Goal: Information Seeking & Learning: Find specific fact

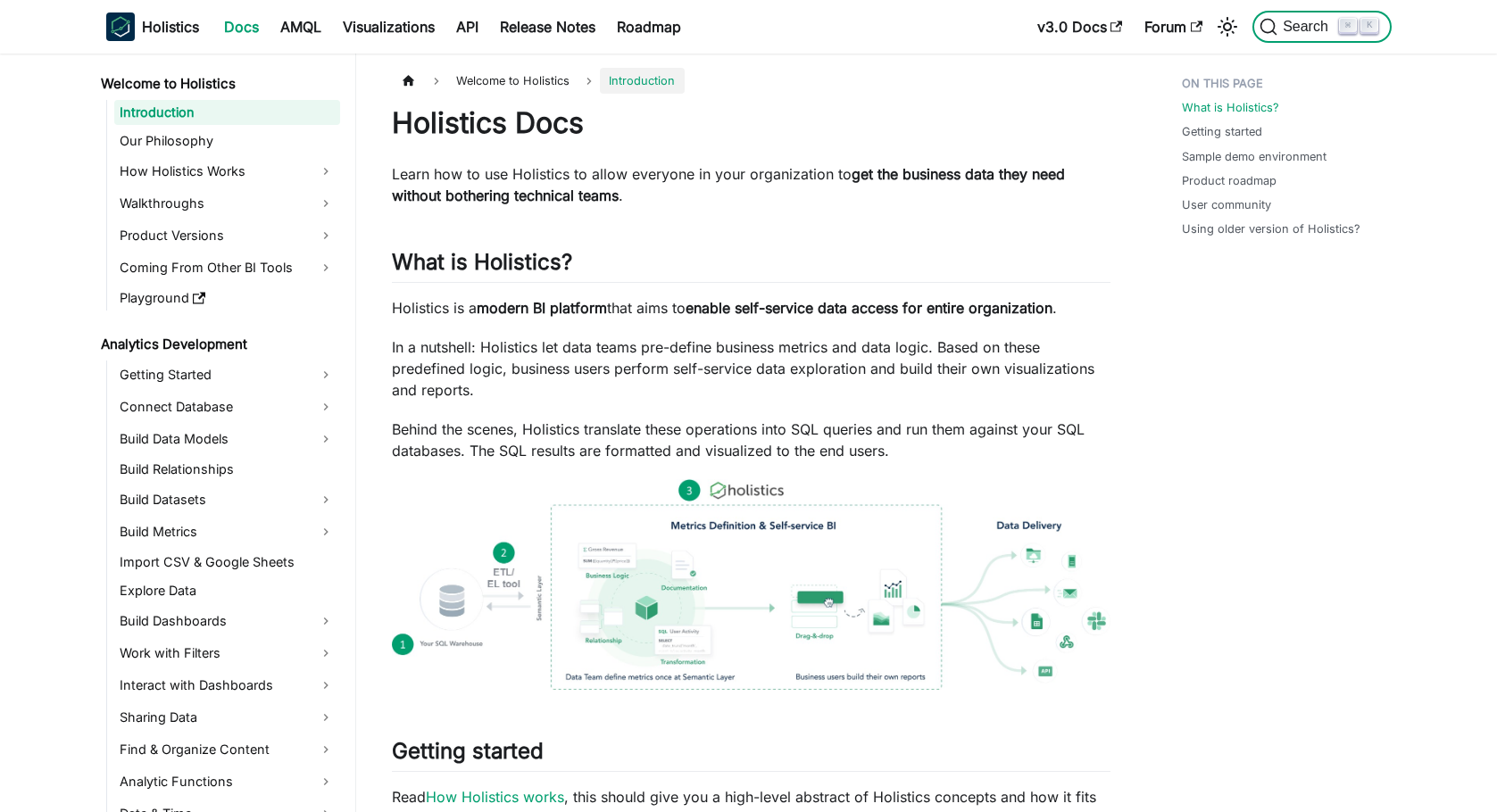
click at [1317, 32] on span "Search" at bounding box center [1308, 26] width 62 height 16
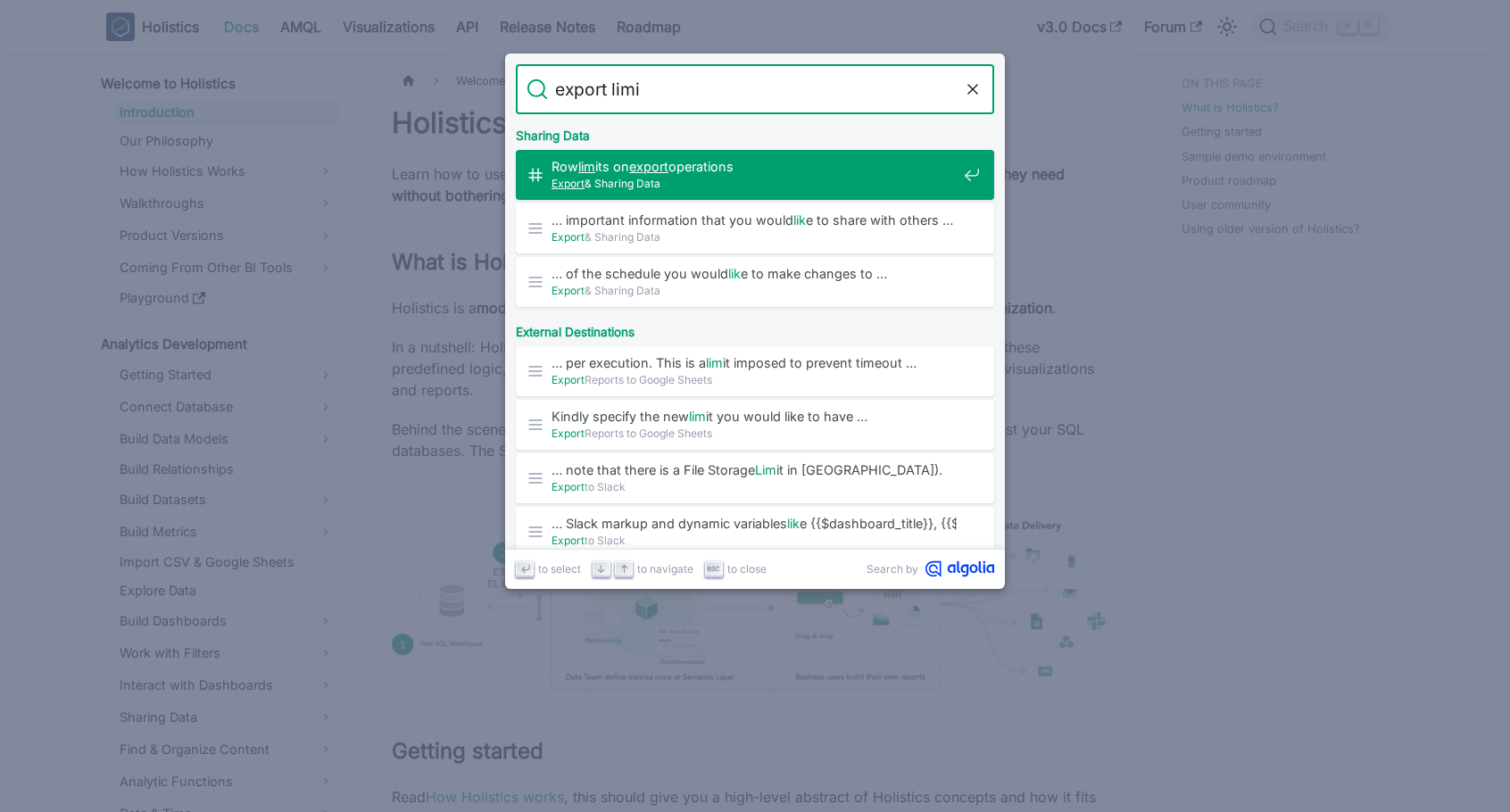
type input "export limit"
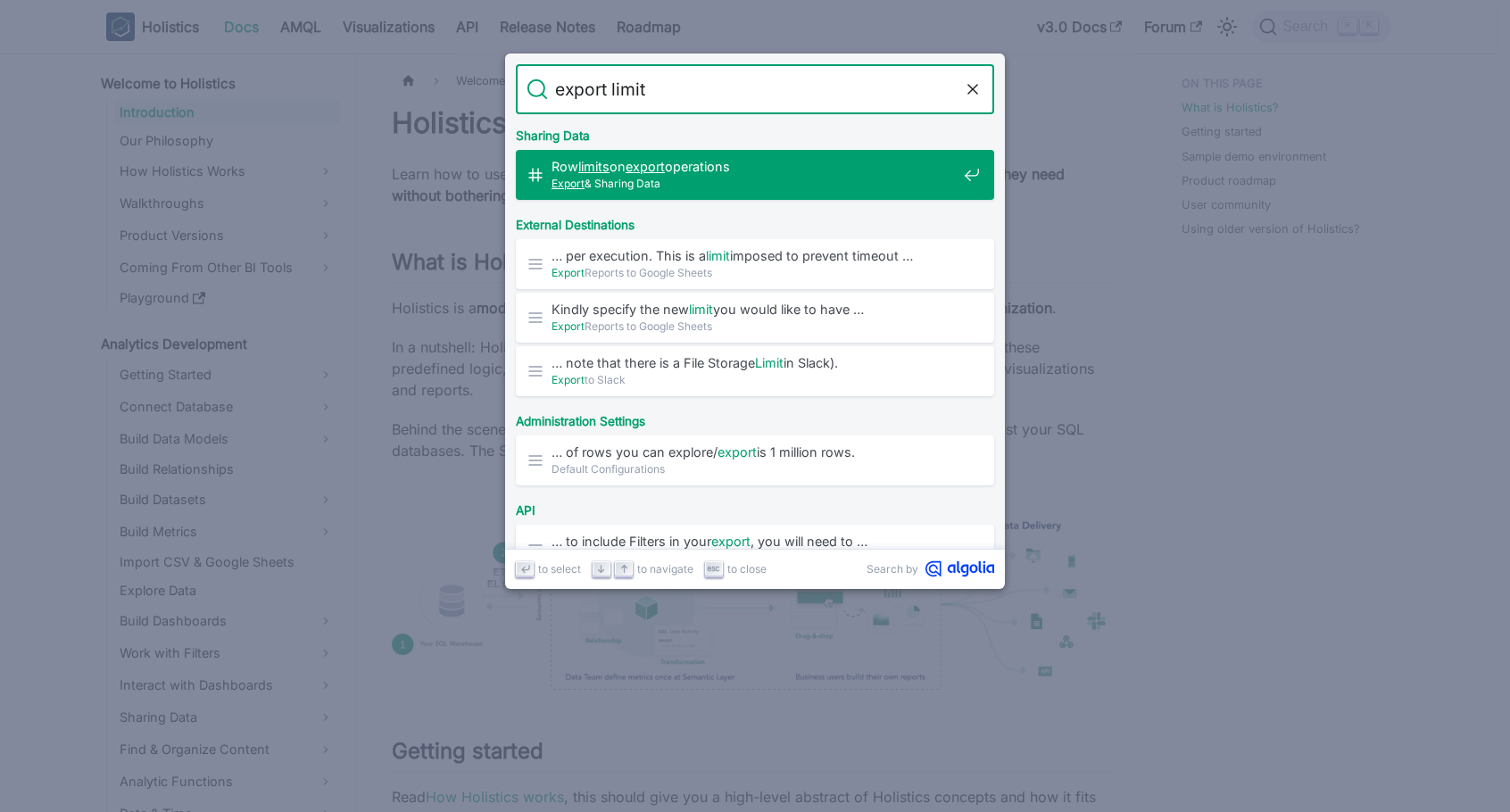
click at [740, 165] on span "Row limits on export operations​" at bounding box center [754, 166] width 405 height 17
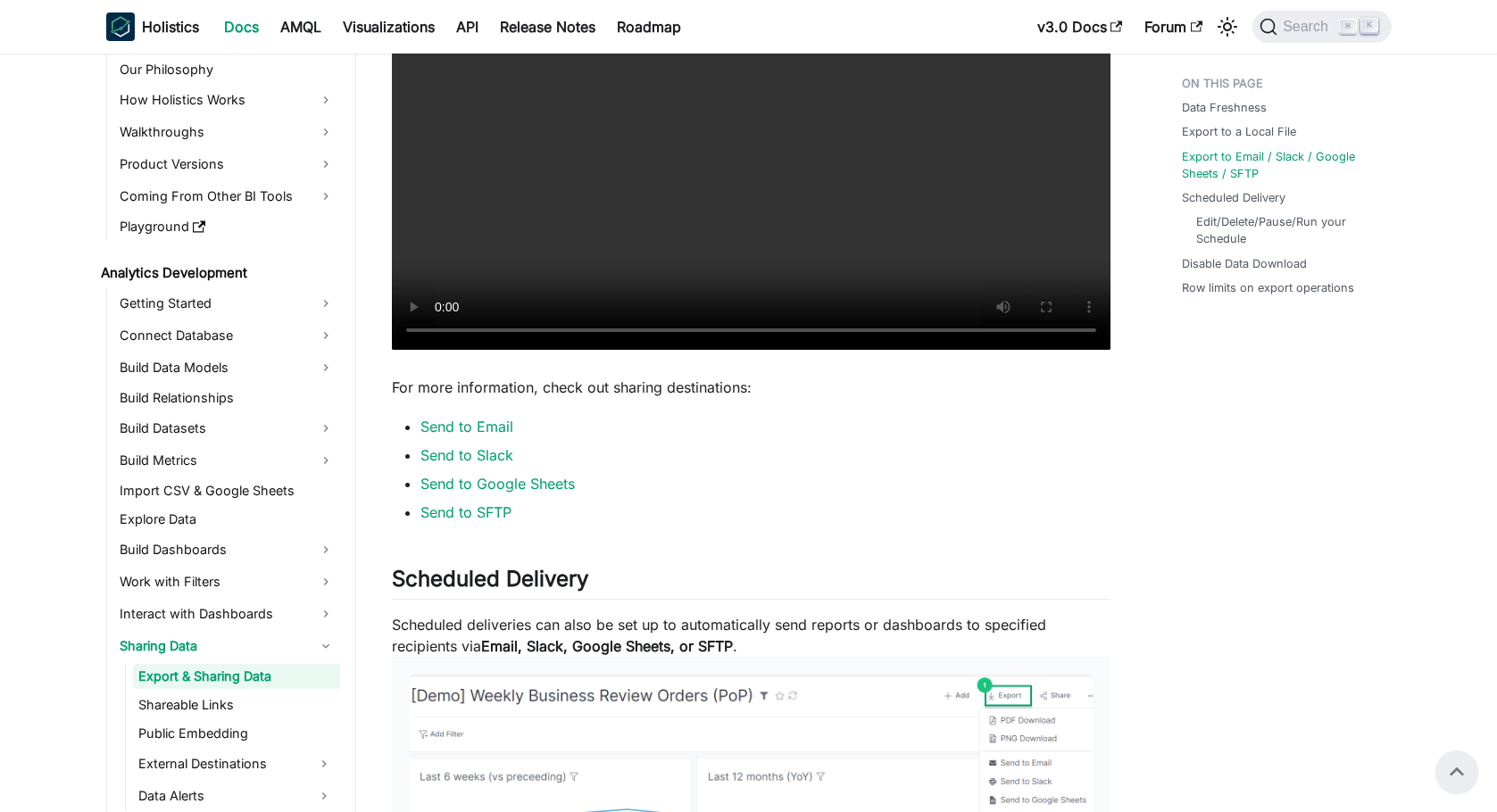
scroll to position [3109, 0]
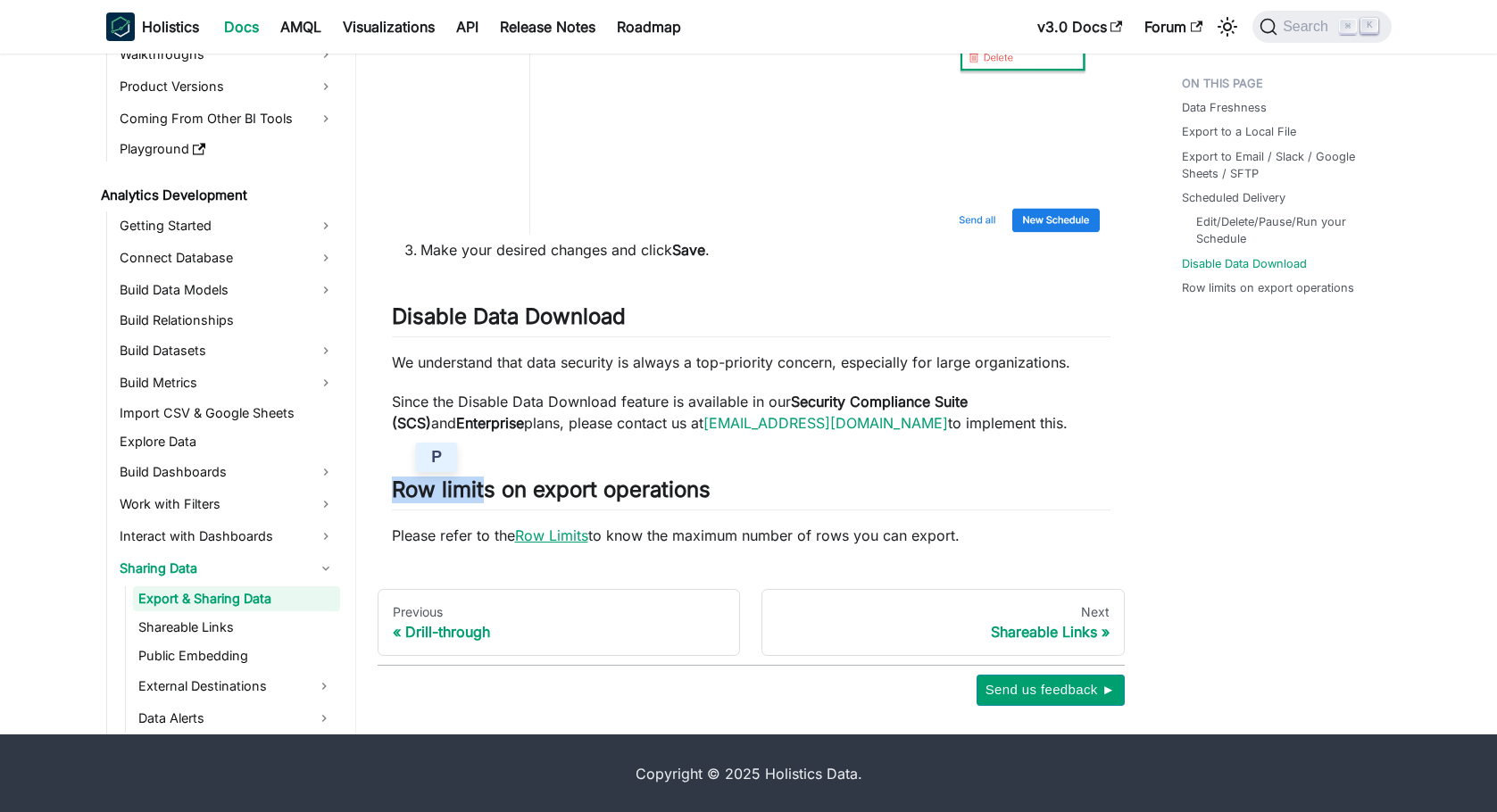
click at [565, 538] on link "Row Limits" at bounding box center [552, 535] width 74 height 17
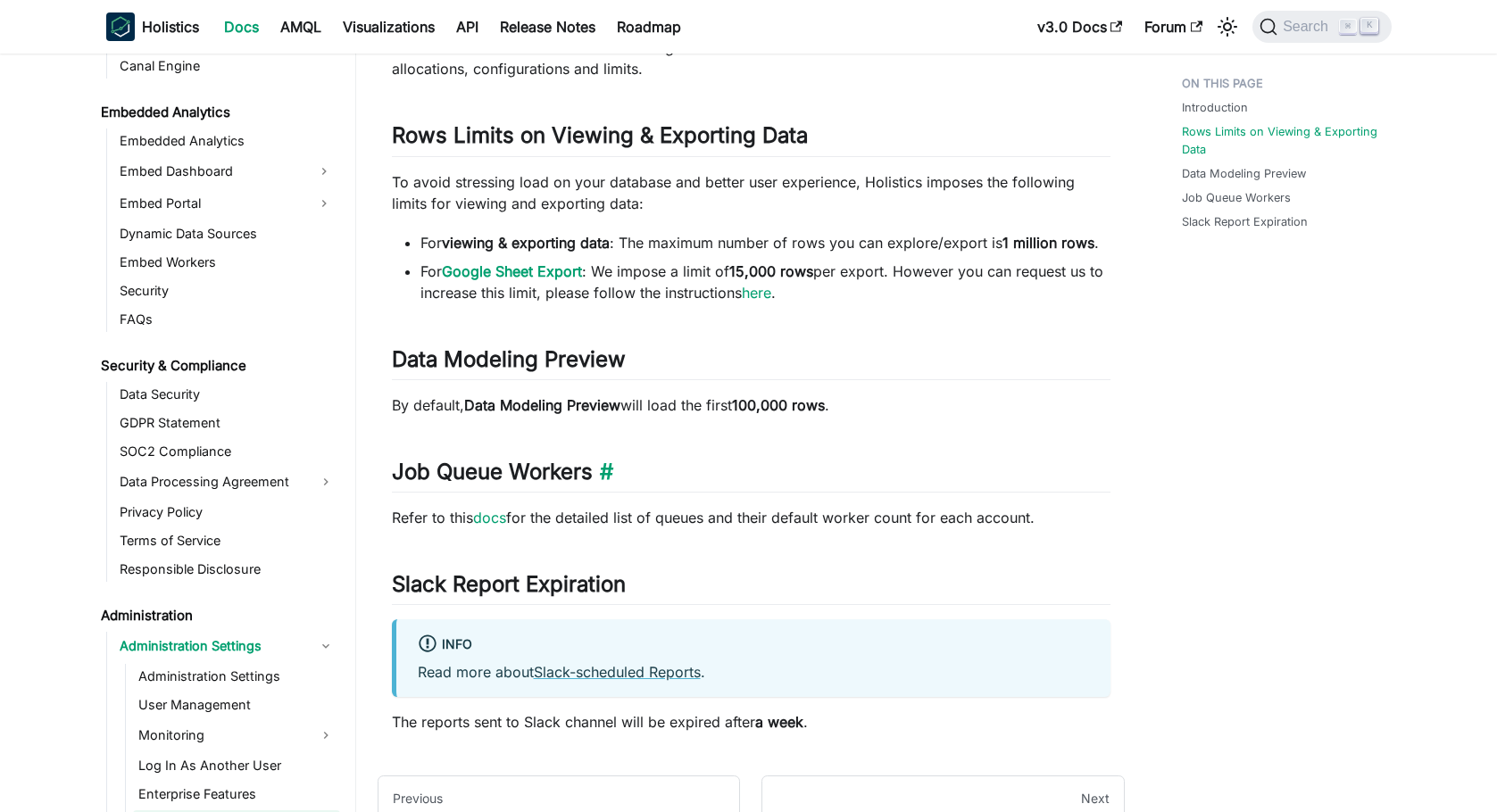
scroll to position [180, 0]
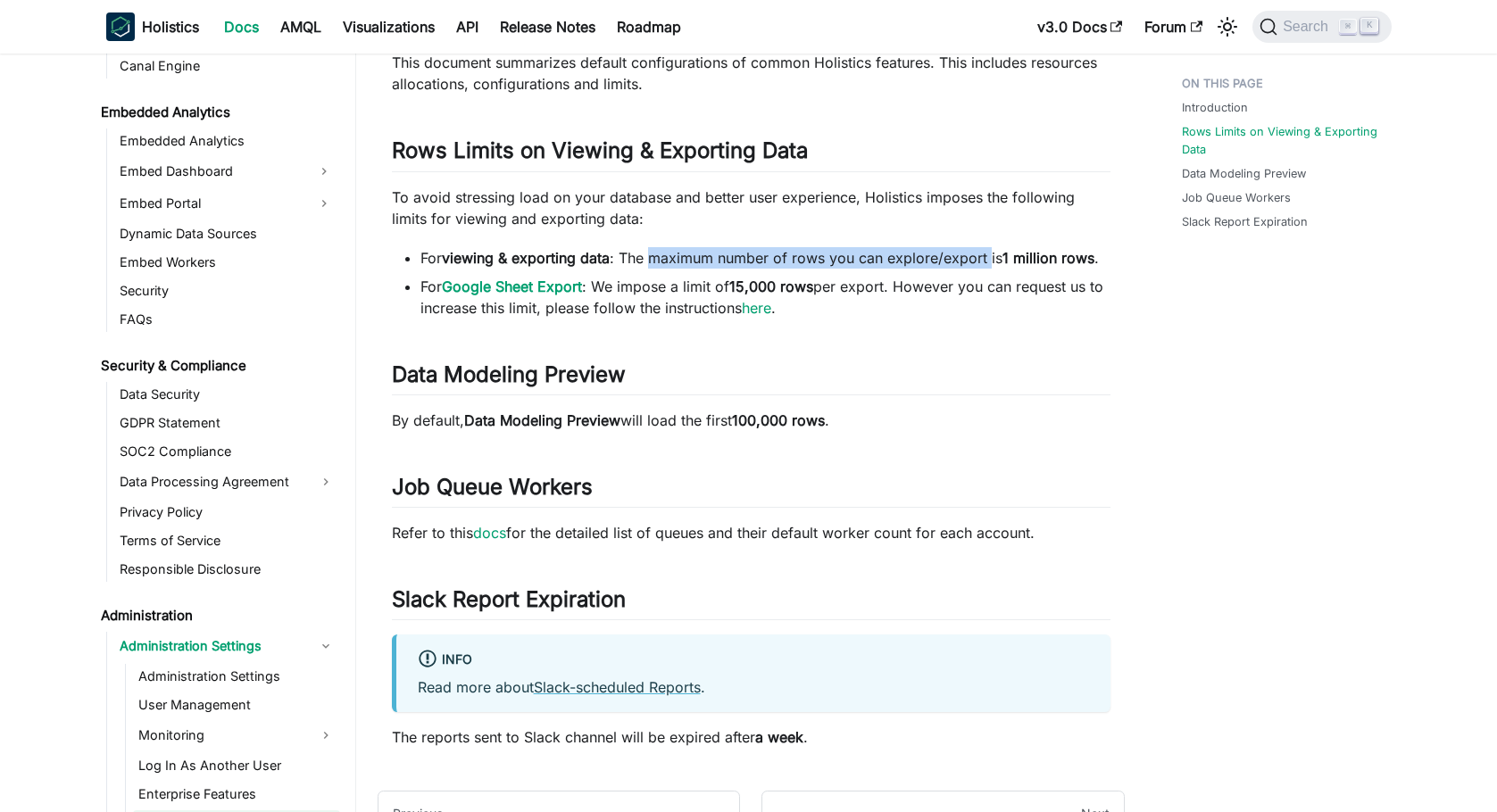
drag, startPoint x: 656, startPoint y: 259, endPoint x: 989, endPoint y: 260, distance: 333.0
click at [989, 260] on li "For viewing & exporting data : The maximum number of rows you can explore/expor…" at bounding box center [765, 257] width 690 height 21
drag, startPoint x: 950, startPoint y: 256, endPoint x: 1126, endPoint y: 259, distance: 176.0
click at [1027, 257] on li "For viewing & exporting data : The maximum number of rows you can explore/expor…" at bounding box center [765, 257] width 690 height 21
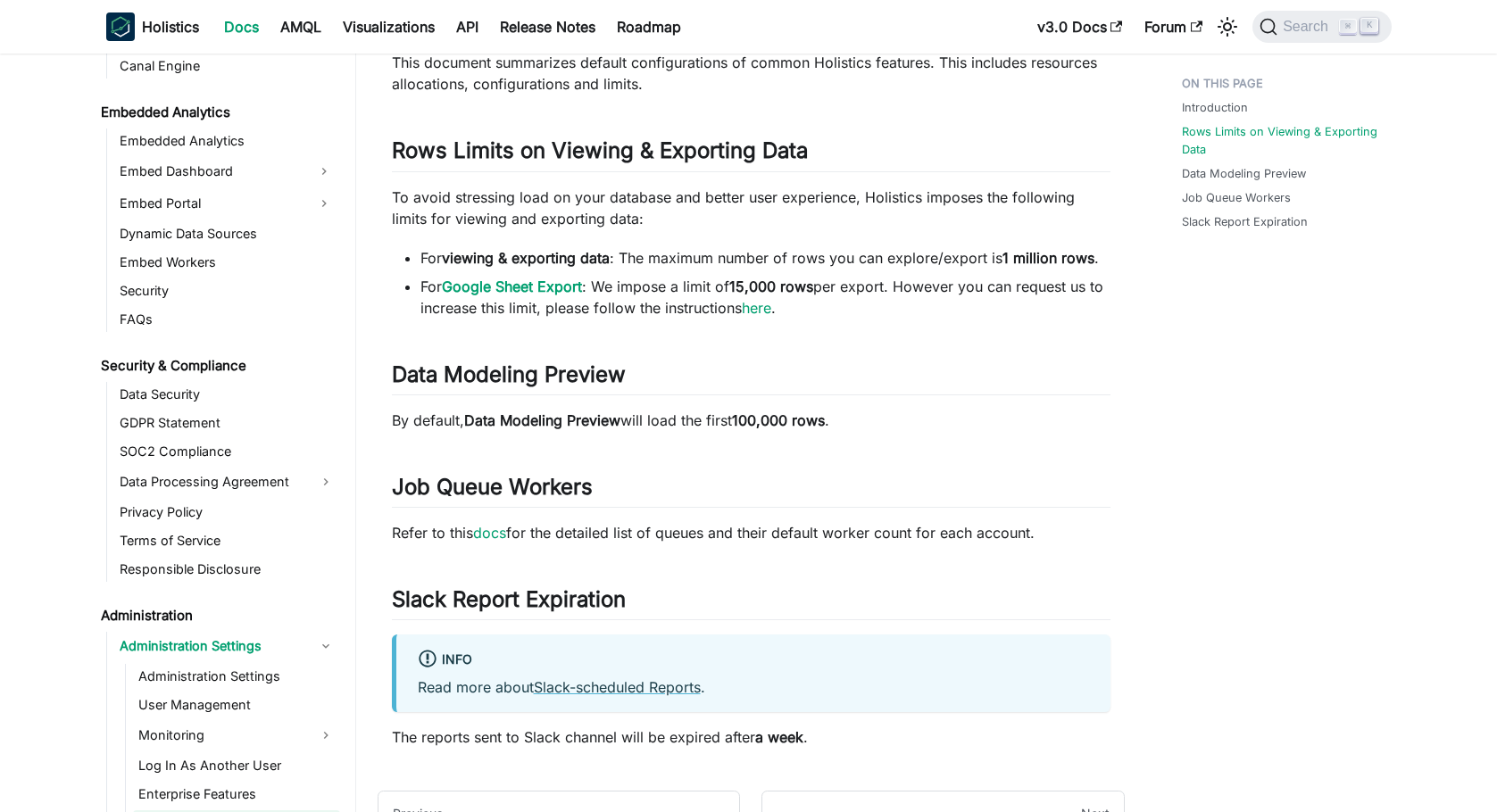
click at [1126, 259] on div "Administration Administration Settings Default Configurations On this page Defa…" at bounding box center [751, 398] width 790 height 1020
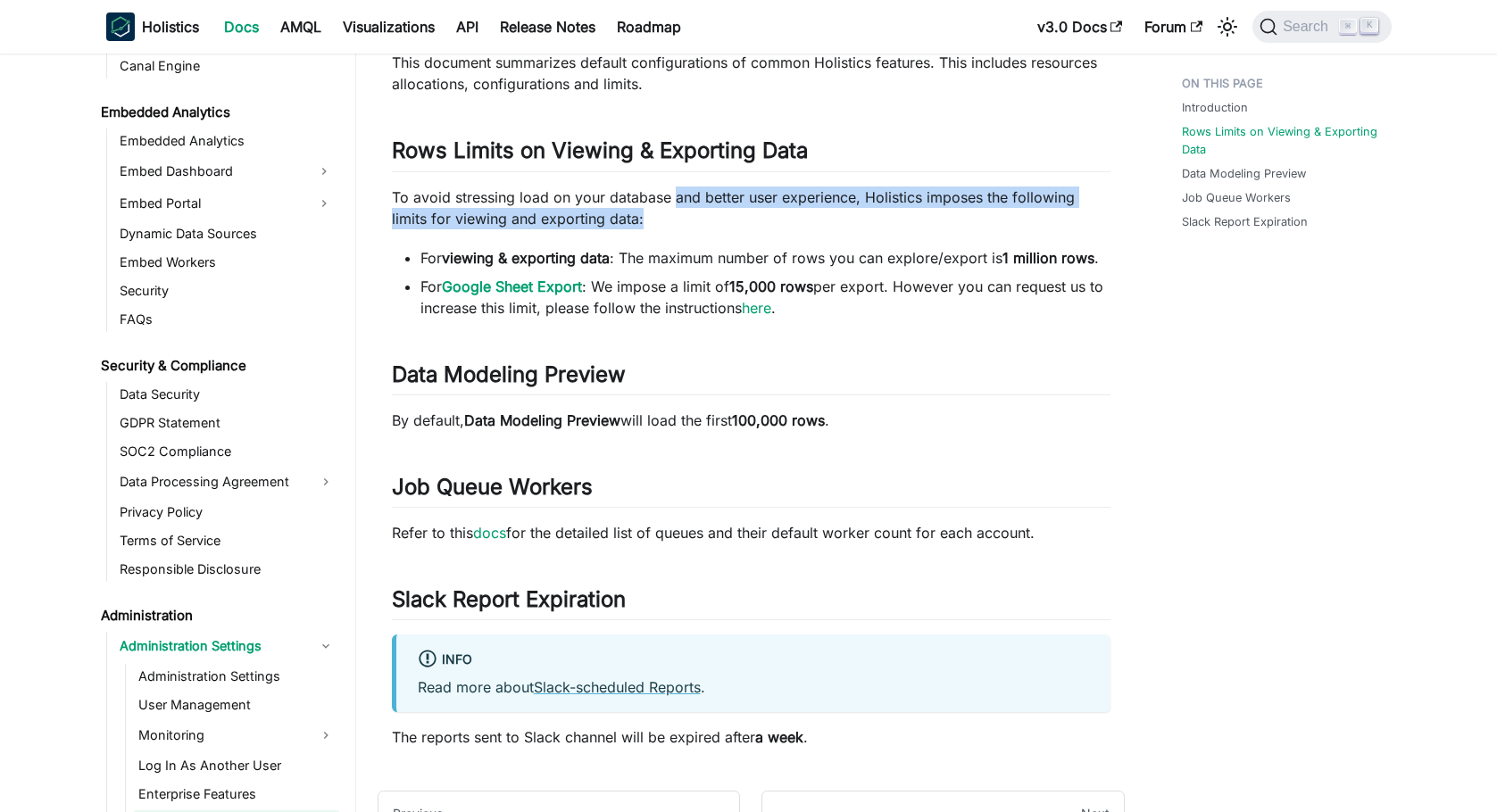
drag, startPoint x: 671, startPoint y: 189, endPoint x: 736, endPoint y: 227, distance: 75.3
click at [736, 227] on p "To avoid stressing load on your database and better user experience, Holistics …" at bounding box center [751, 208] width 718 height 43
drag, startPoint x: 788, startPoint y: 199, endPoint x: 799, endPoint y: 231, distance: 33.8
click at [799, 231] on div "Default Configurations Introduction ​ This document summarizes default configur…" at bounding box center [751, 337] width 718 height 823
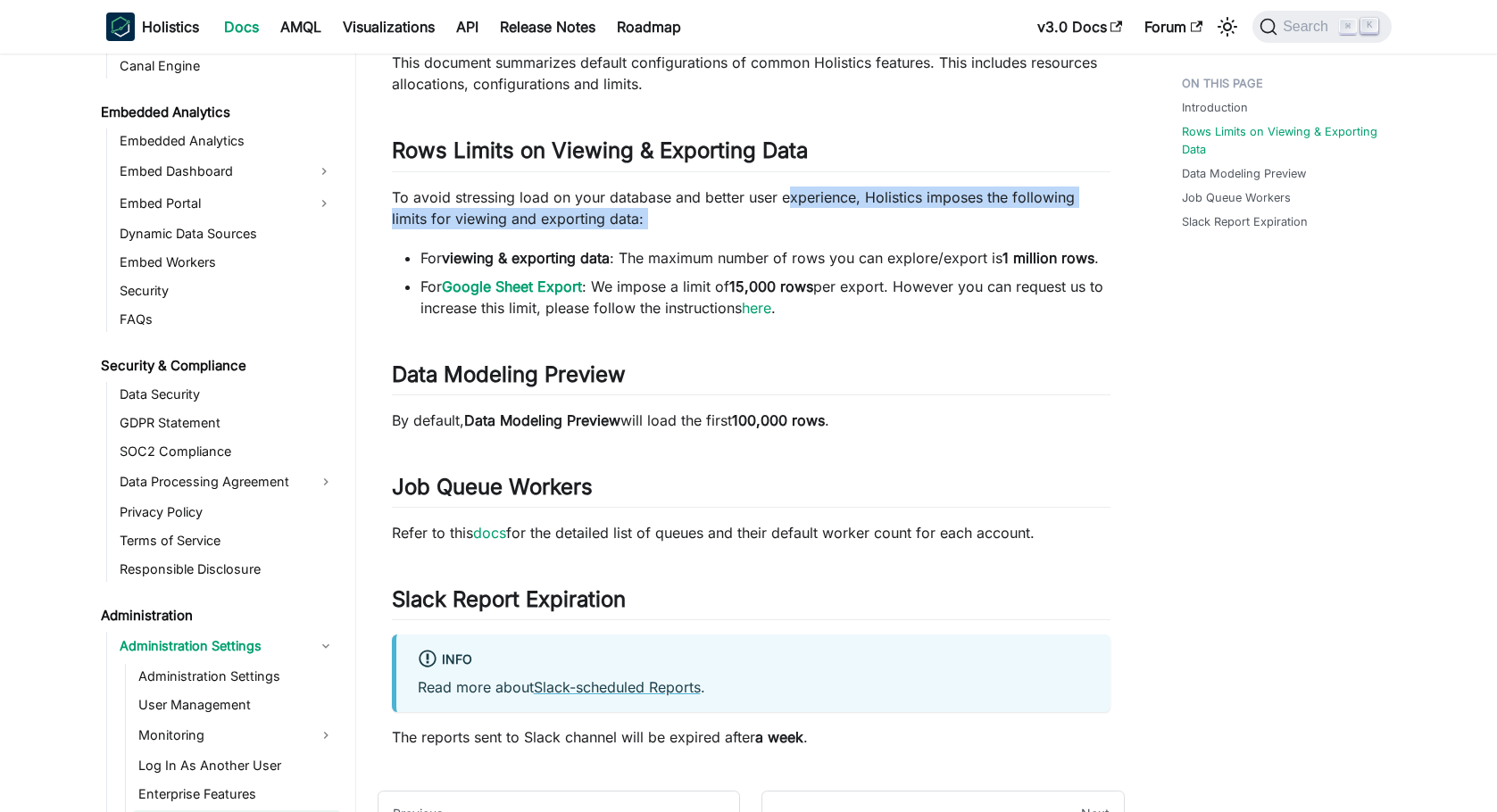
click at [799, 231] on div "Default Configurations Introduction ​ This document summarizes default configur…" at bounding box center [751, 337] width 718 height 823
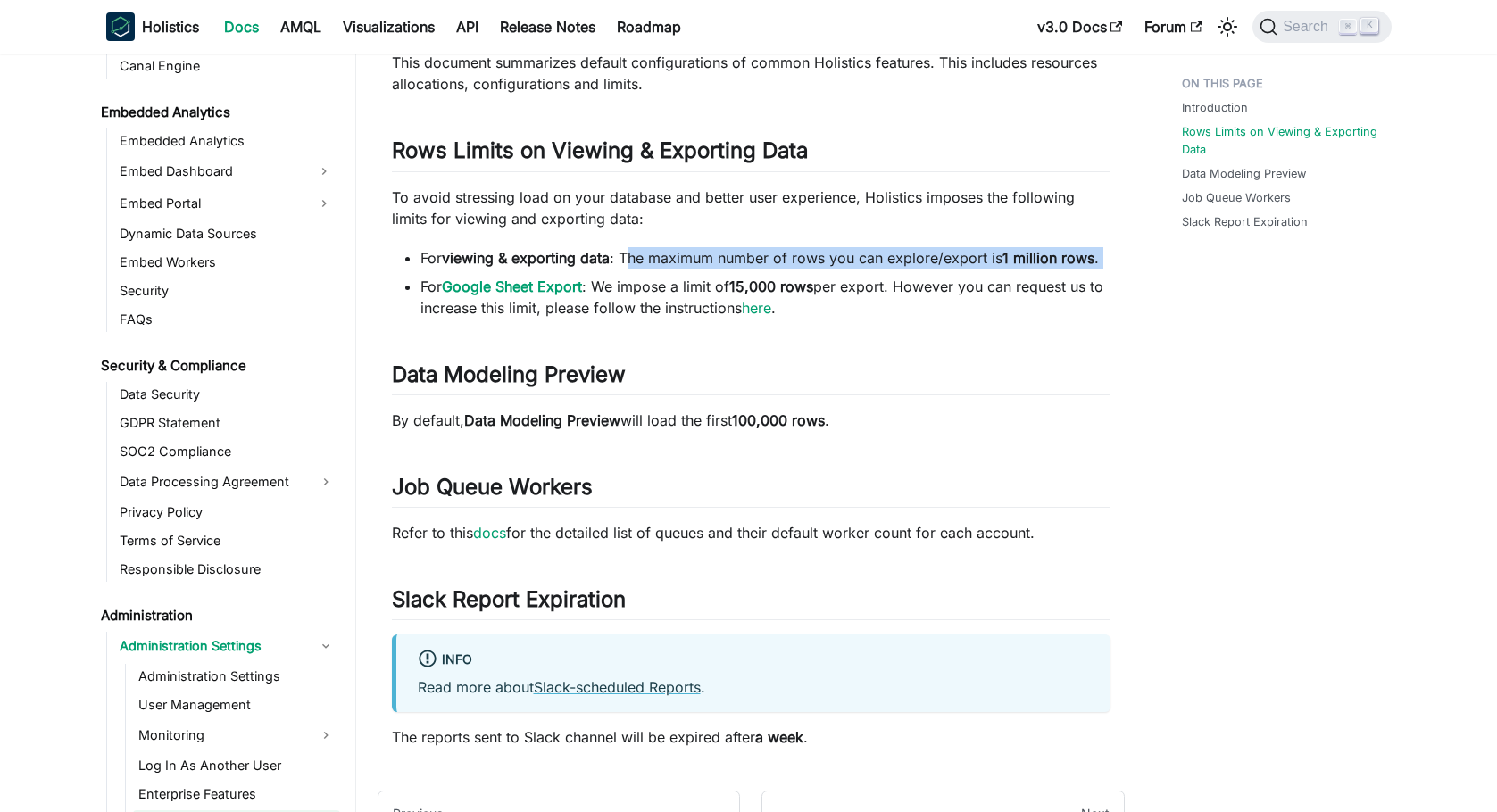
drag, startPoint x: 633, startPoint y: 263, endPoint x: 1081, endPoint y: 273, distance: 448.1
click at [1081, 273] on ul "For viewing & exporting data : The maximum number of rows you can explore/expor…" at bounding box center [751, 283] width 718 height 72
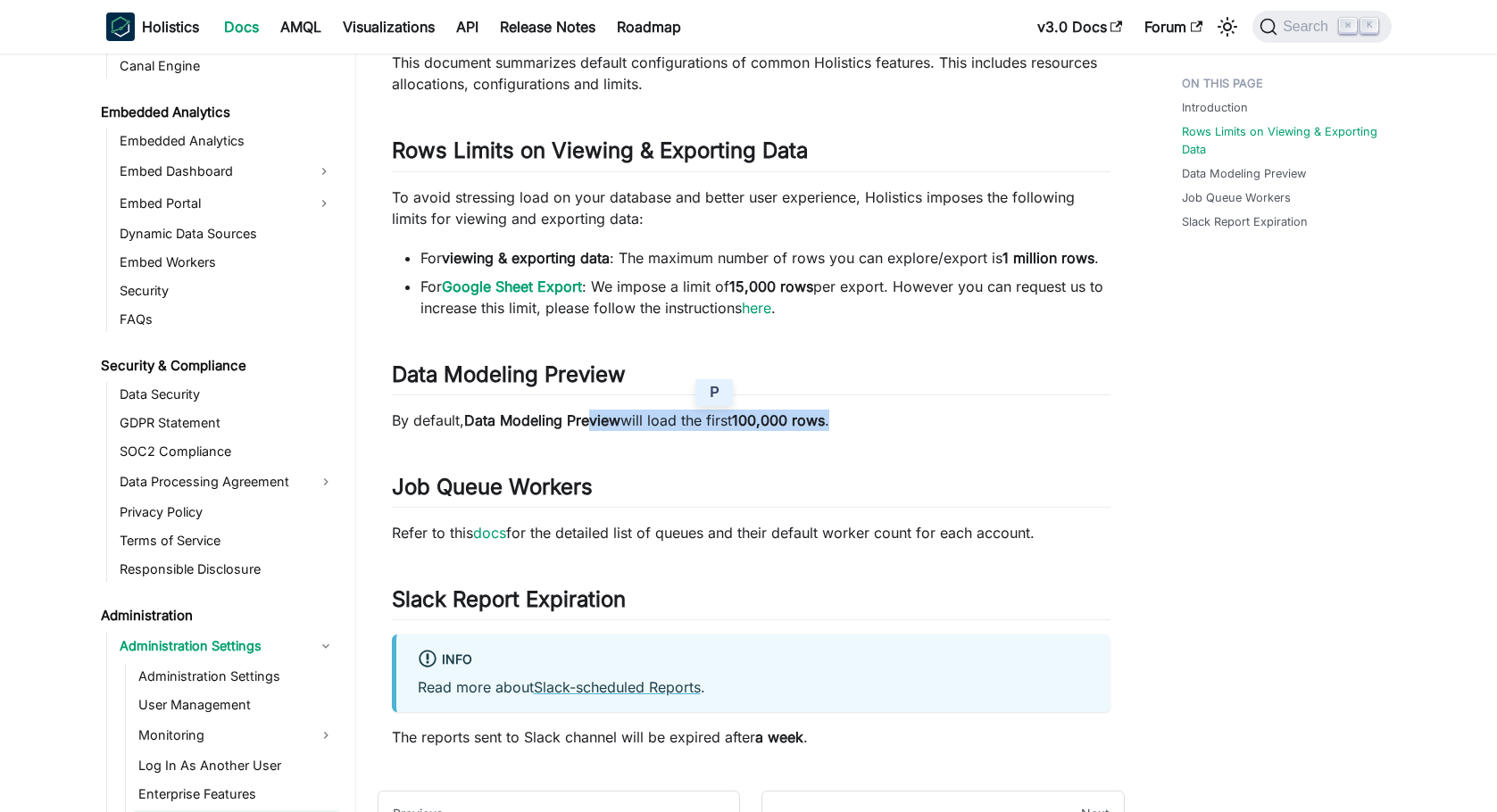
drag, startPoint x: 594, startPoint y: 423, endPoint x: 904, endPoint y: 426, distance: 310.0
click at [904, 426] on p "By default, Data Modeling Preview will load the first 100,000 rows ." at bounding box center [751, 420] width 718 height 21
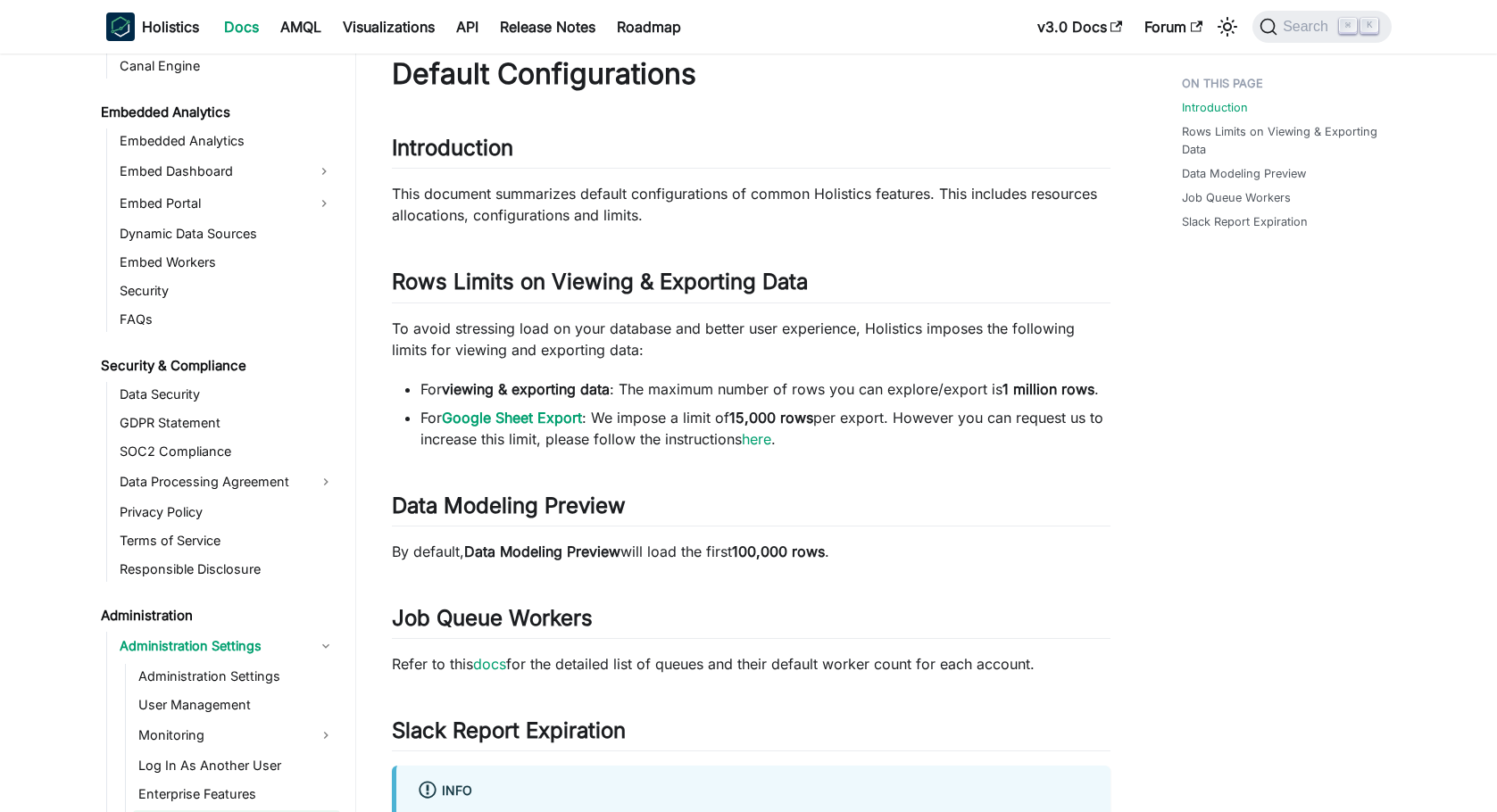
scroll to position [30, 0]
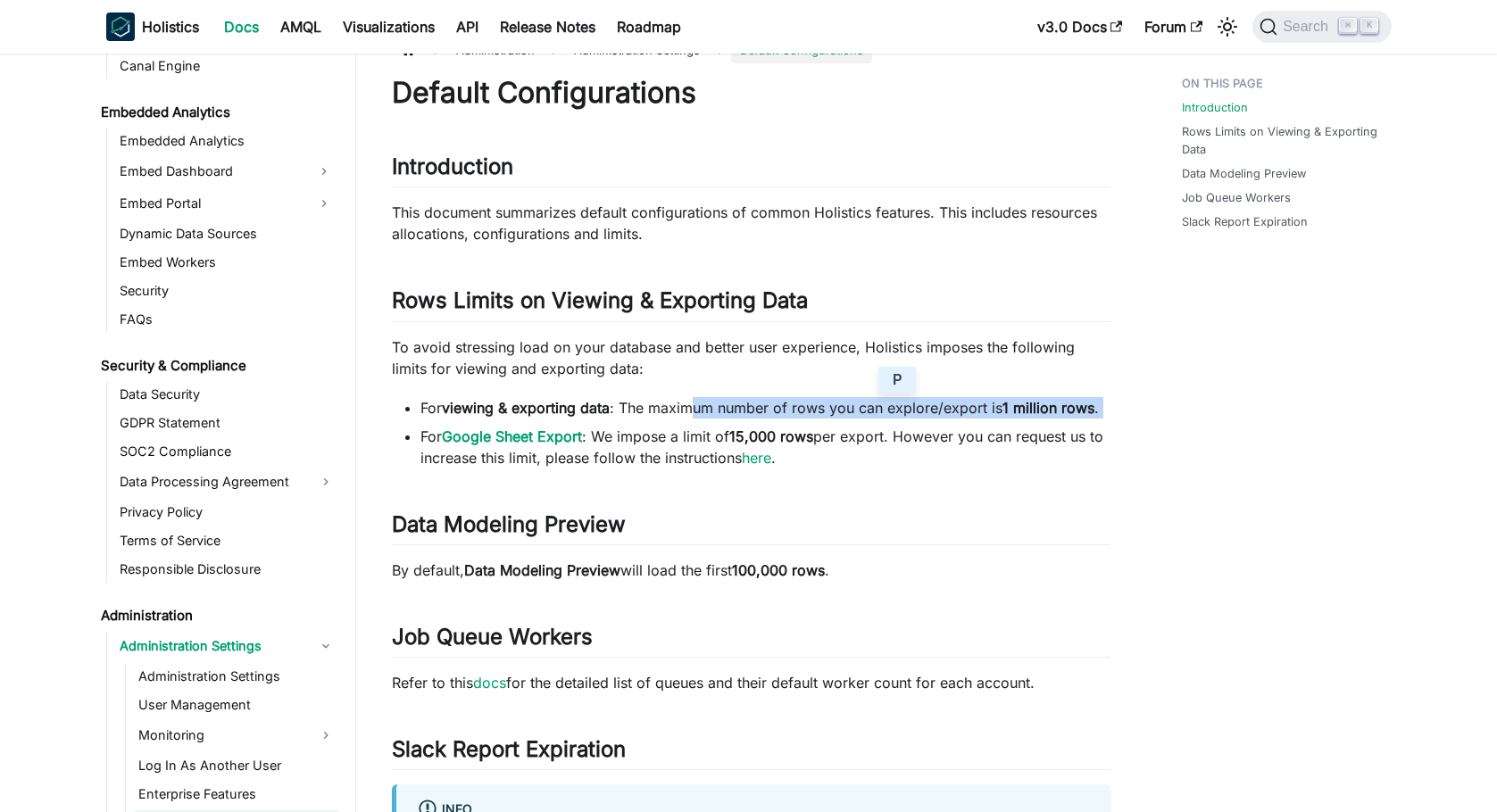
drag, startPoint x: 694, startPoint y: 412, endPoint x: 928, endPoint y: 424, distance: 234.3
click at [928, 424] on ul "For viewing & exporting data : The maximum number of rows you can explore/expor…" at bounding box center [751, 433] width 718 height 72
click at [932, 437] on li "For Google Sheet Export : We impose a limit of 15,000 rows per export. However …" at bounding box center [765, 447] width 690 height 43
click at [635, 528] on link "​" at bounding box center [635, 524] width 20 height 26
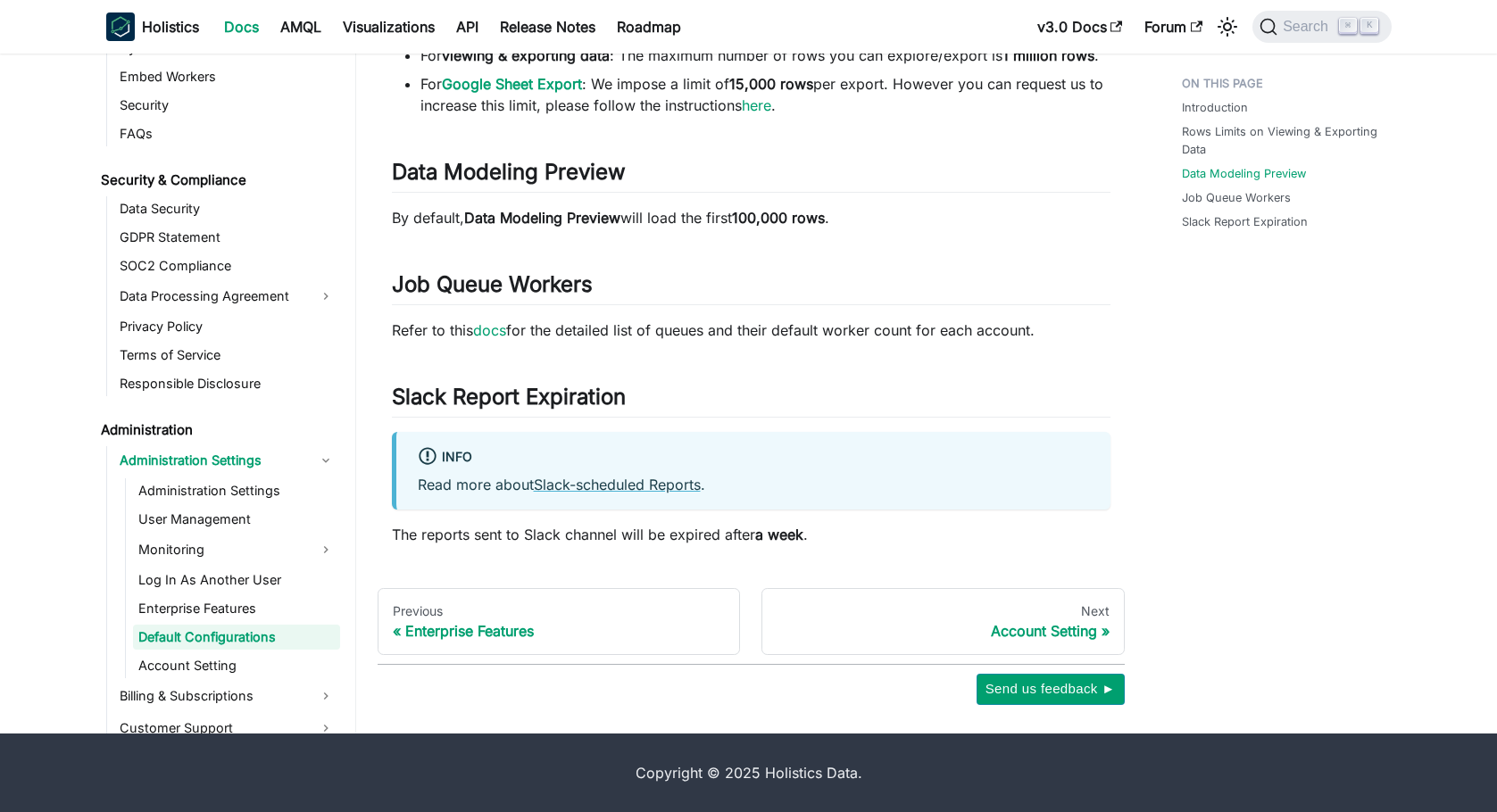
scroll to position [2056, 0]
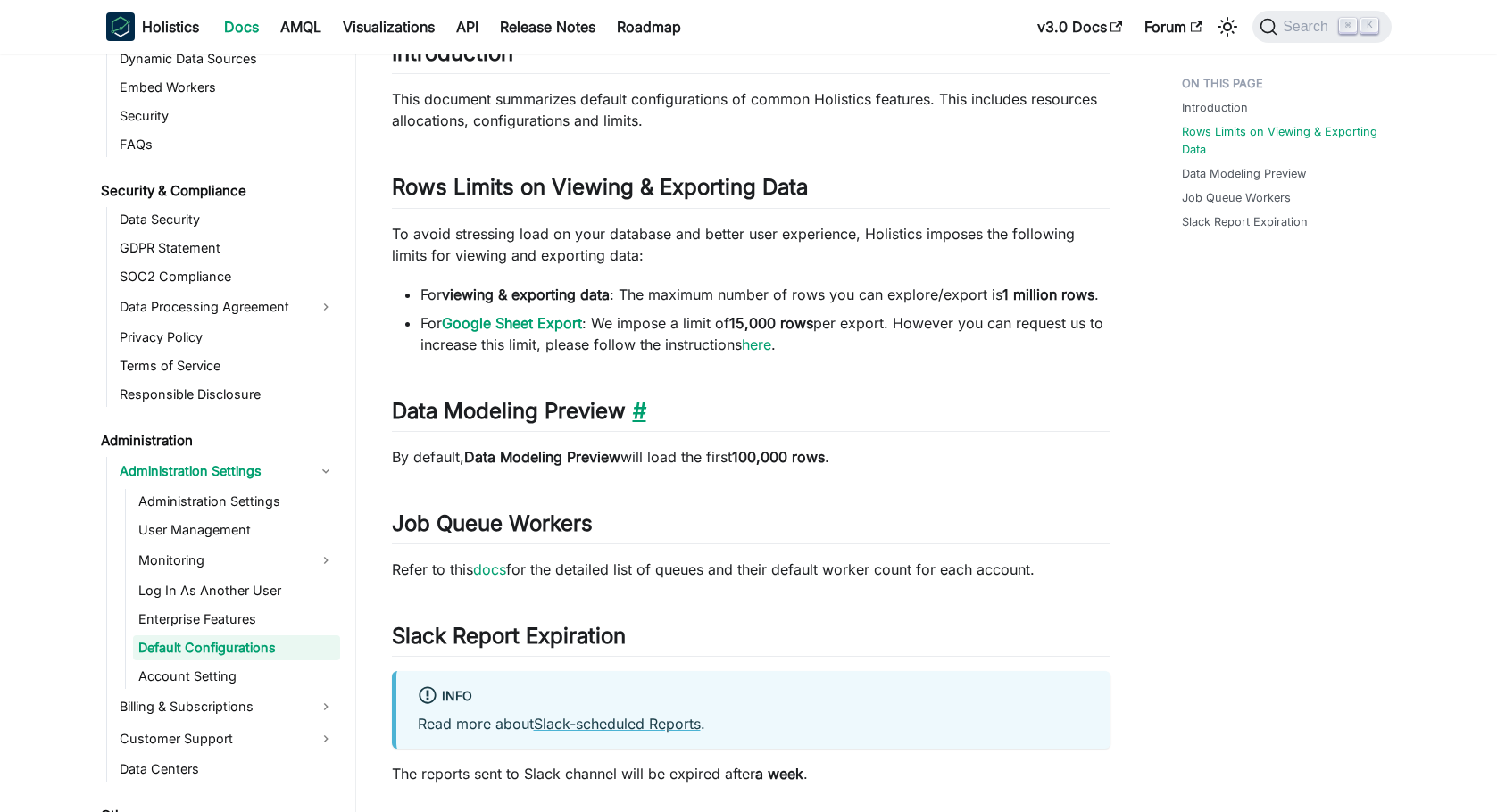
click at [633, 412] on link "​" at bounding box center [635, 410] width 20 height 26
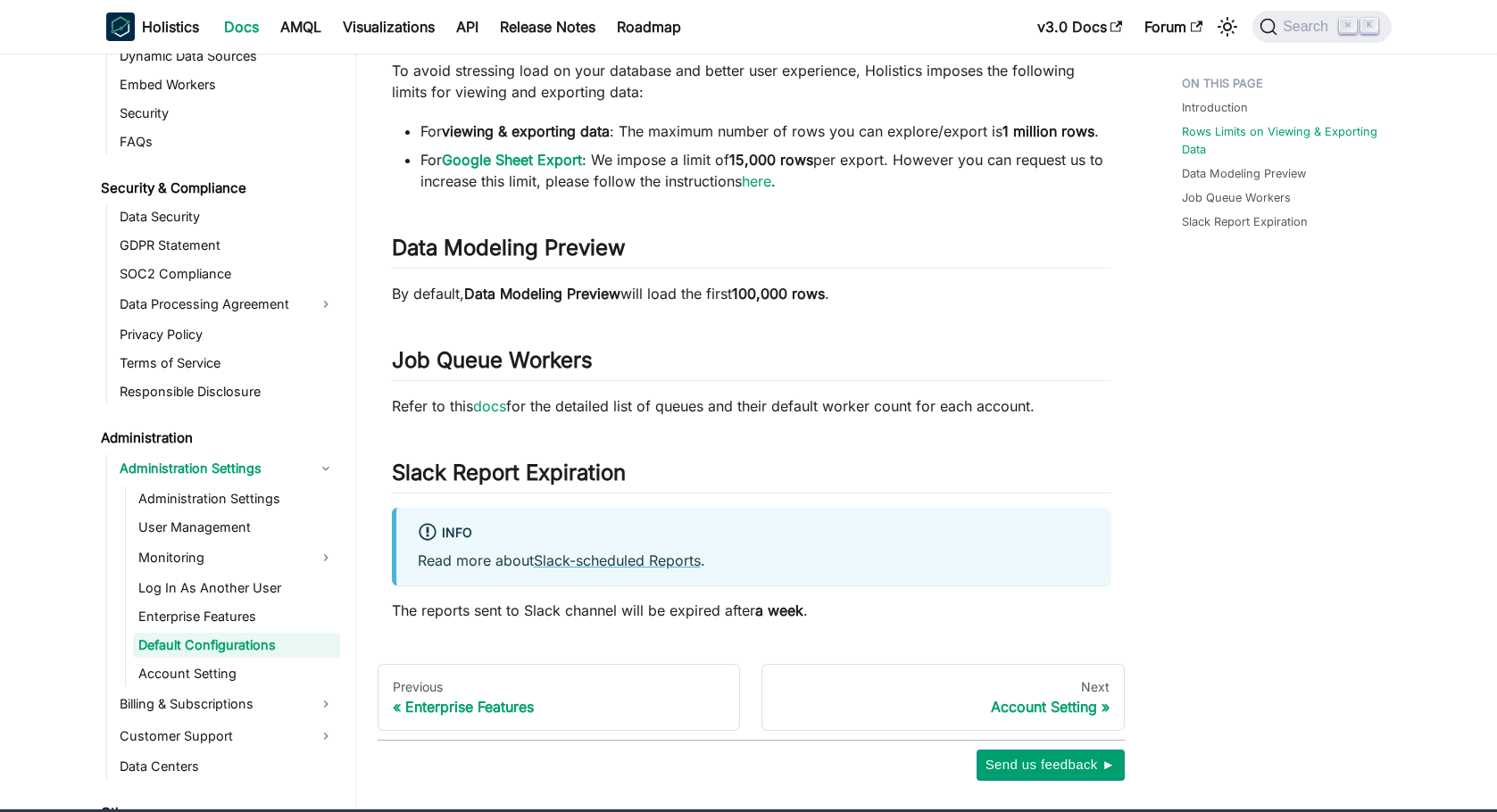
scroll to position [218, 0]
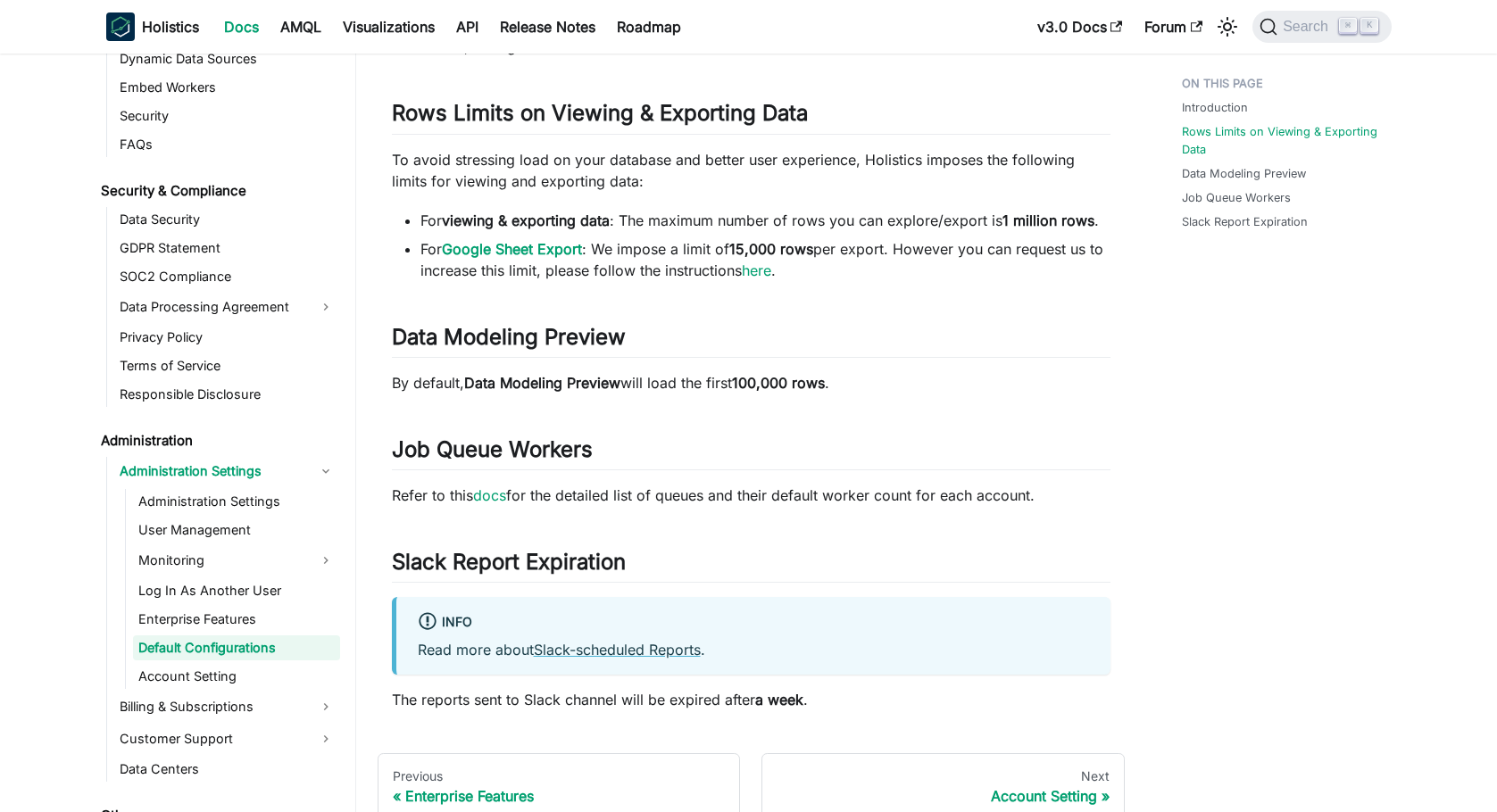
drag, startPoint x: 826, startPoint y: 276, endPoint x: 882, endPoint y: 271, distance: 56.2
click at [882, 271] on li "For Google Sheet Export : We impose a limit of 15,000 rows per export. However …" at bounding box center [765, 259] width 690 height 43
drag, startPoint x: 743, startPoint y: 210, endPoint x: 973, endPoint y: 221, distance: 230.3
click at [973, 221] on li "For viewing & exporting data : The maximum number of rows you can explore/expor…" at bounding box center [765, 221] width 690 height 21
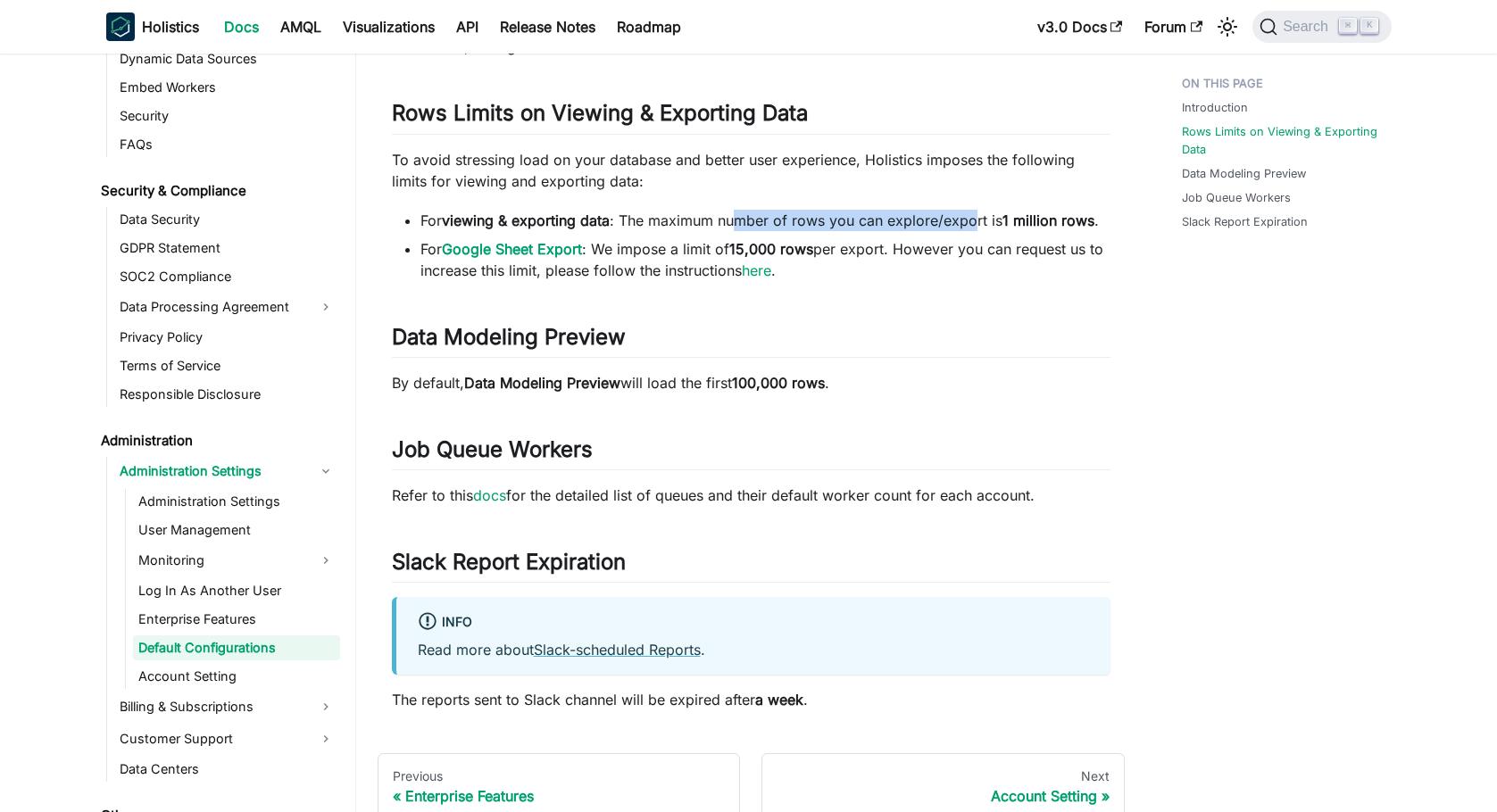
click at [973, 221] on li "For viewing & exporting data : The maximum number of rows you can explore/expor…" at bounding box center [765, 221] width 690 height 21
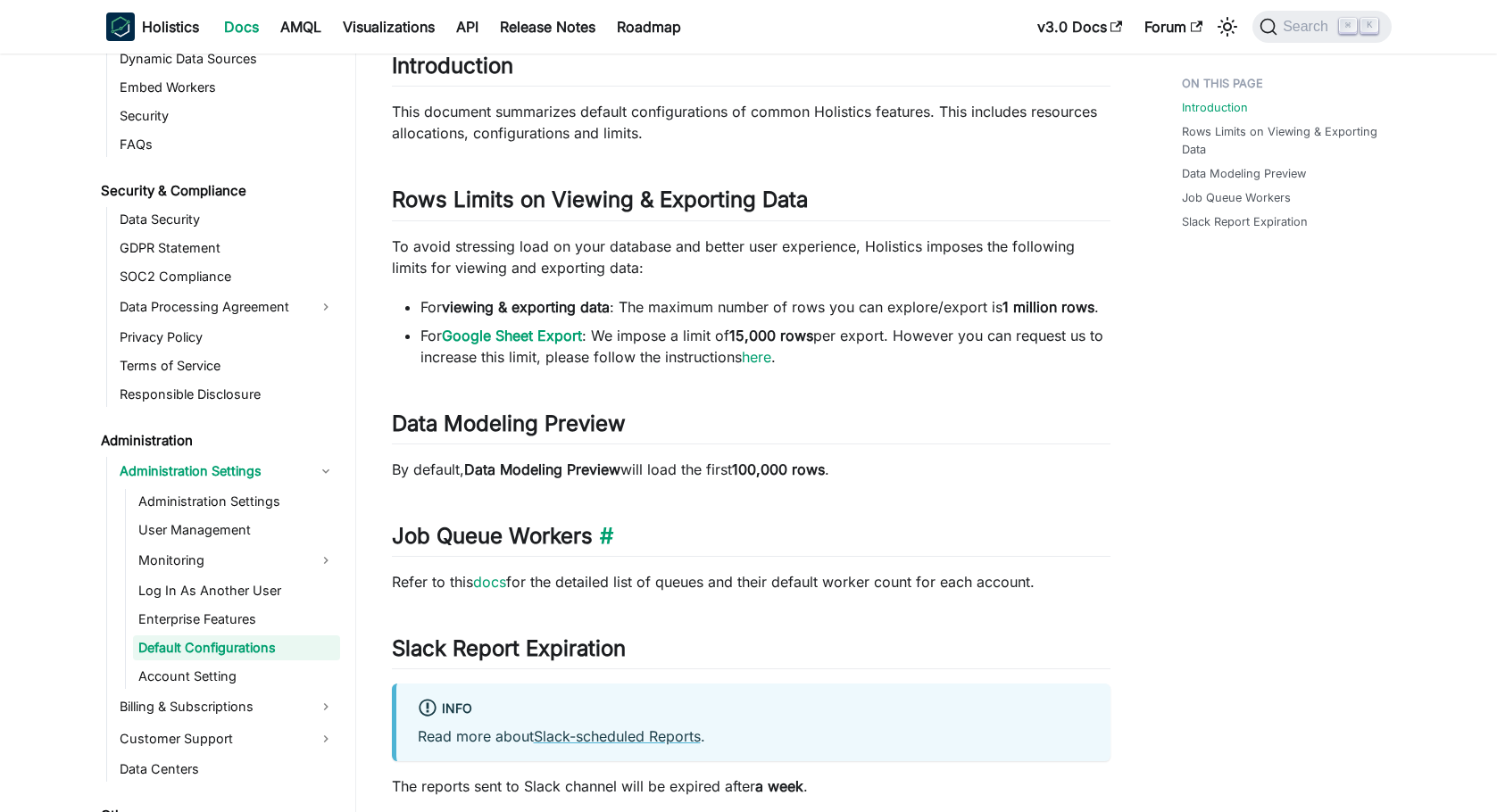
scroll to position [128, 0]
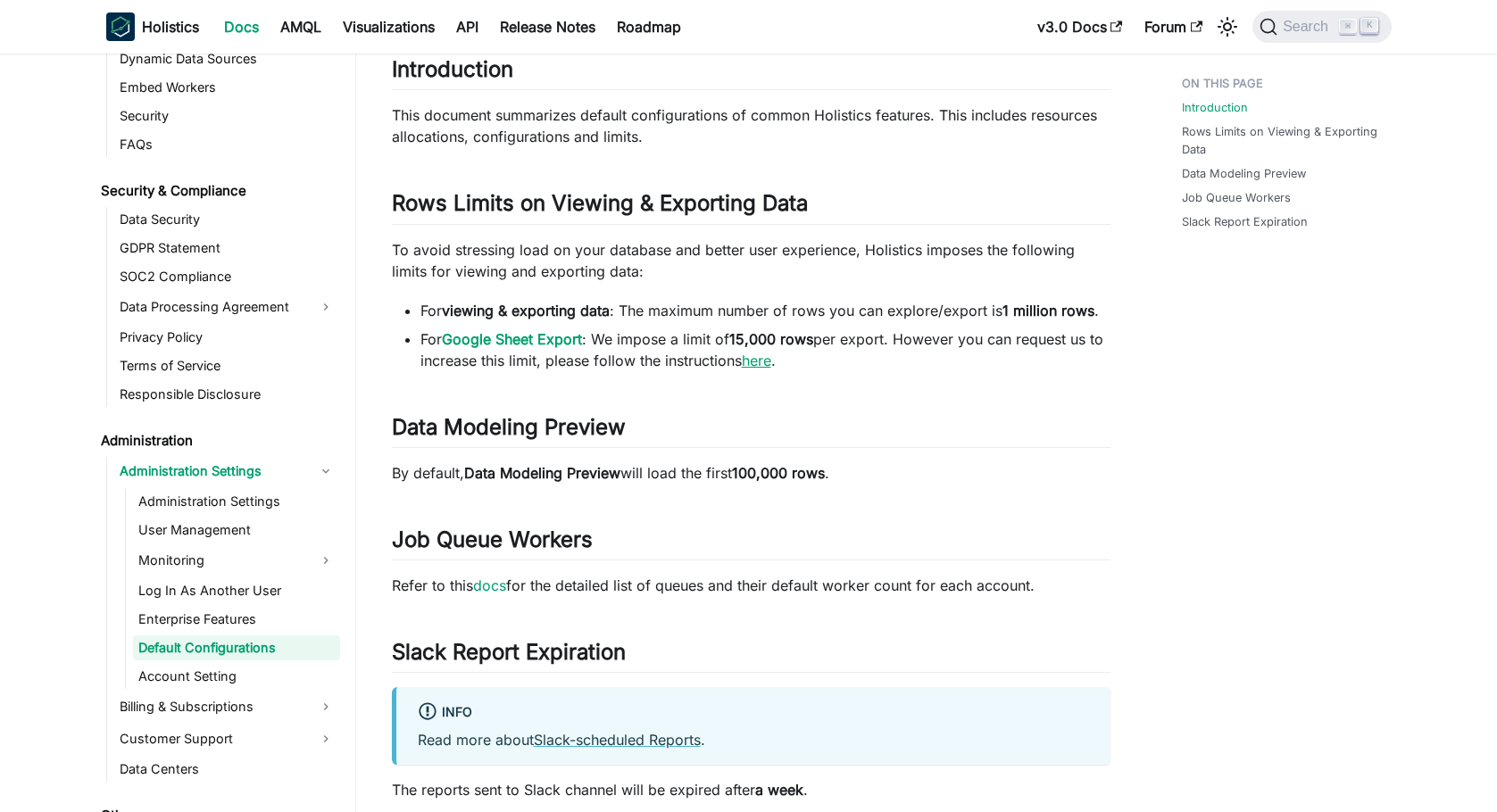
click at [768, 365] on link "here" at bounding box center [756, 360] width 29 height 17
